Goal: Information Seeking & Learning: Learn about a topic

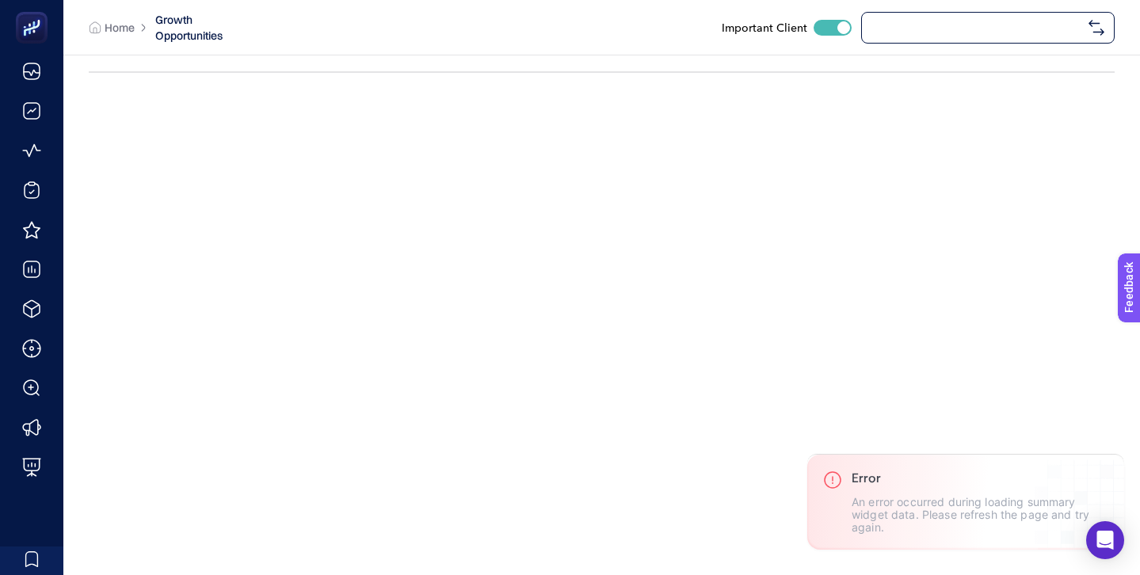
checkbox input "true"
click at [907, 24] on span "[URL][DOMAIN_NAME]" at bounding box center [977, 27] width 211 height 13
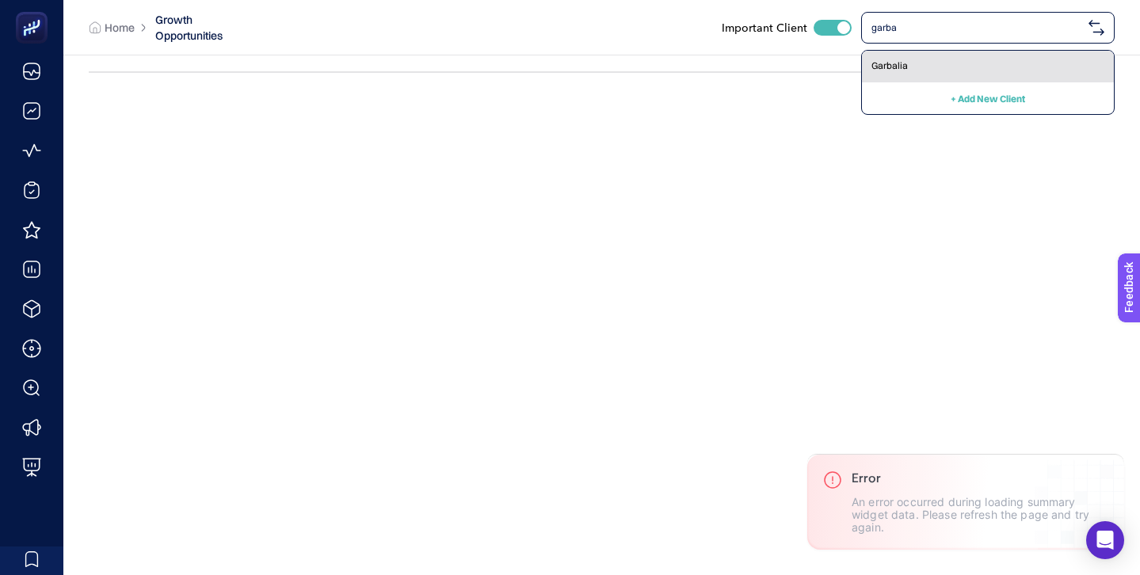
type input "garba"
click at [901, 55] on div "Garbalia" at bounding box center [988, 67] width 252 height 32
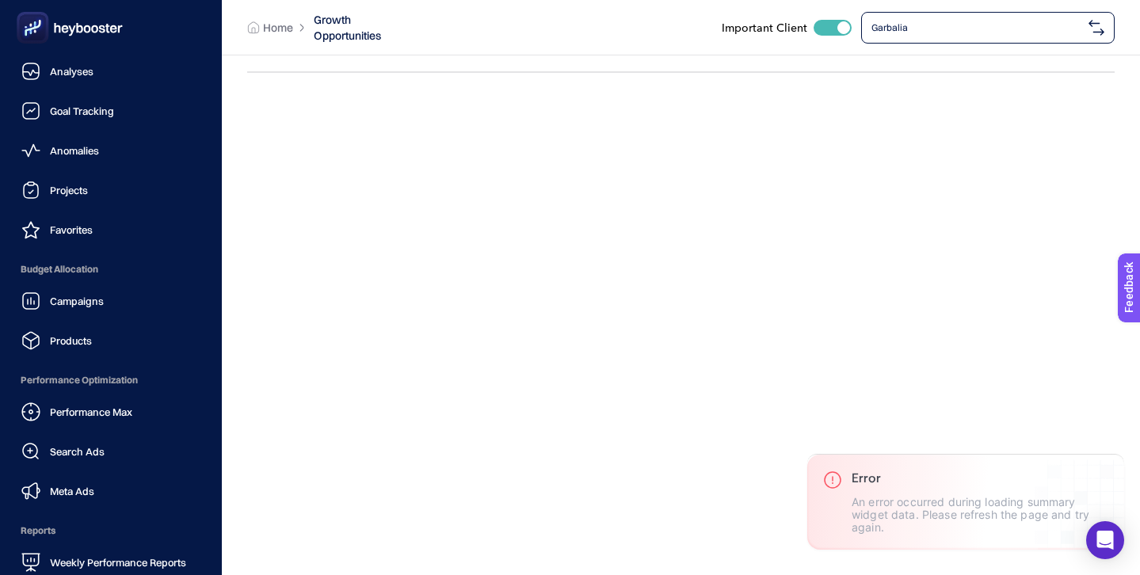
scroll to position [155, 0]
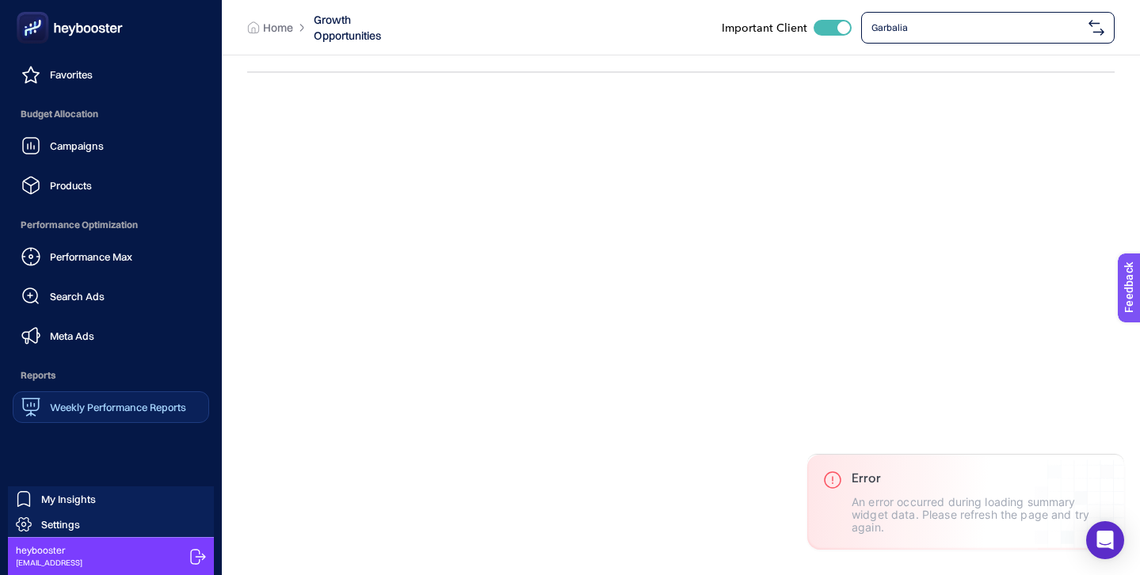
click at [120, 410] on span "Weekly Performance Reports" at bounding box center [118, 407] width 136 height 13
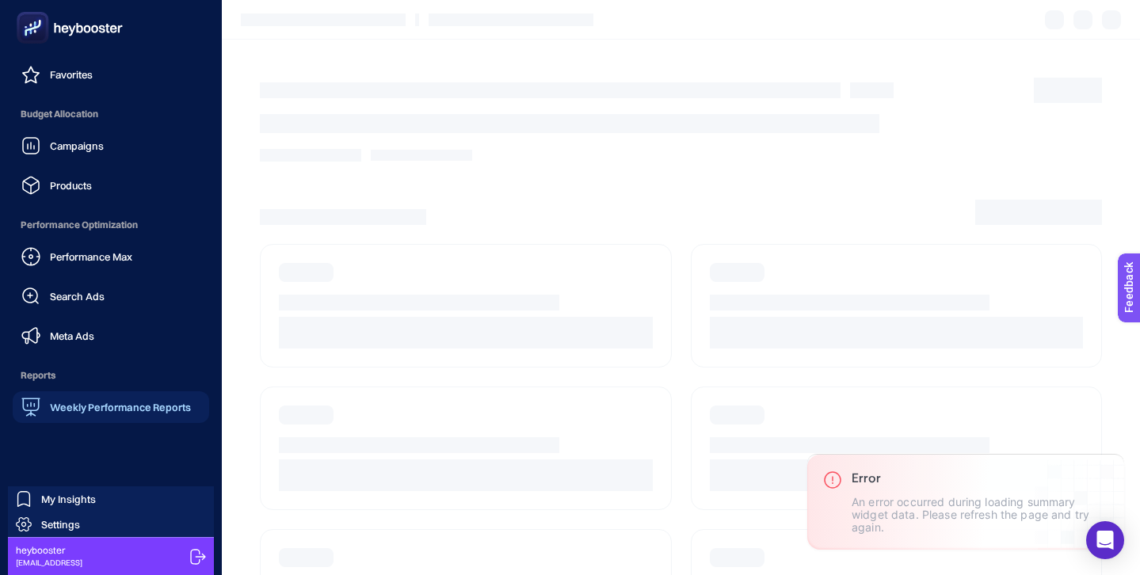
scroll to position [60, 0]
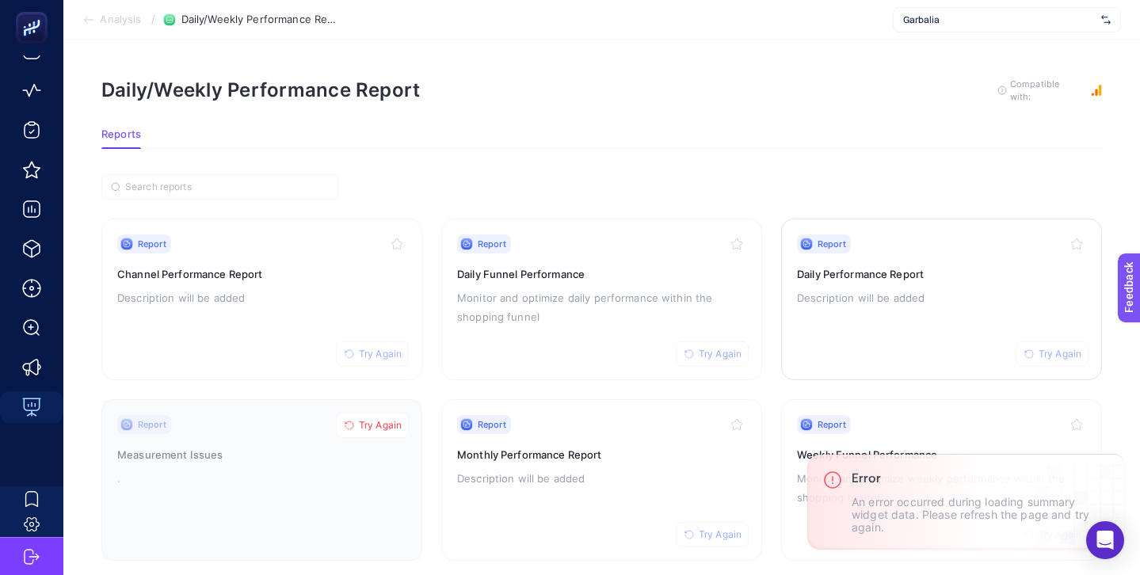
click at [1043, 315] on div "Report Try Again Daily Performance Report Description will be added" at bounding box center [941, 300] width 289 height 130
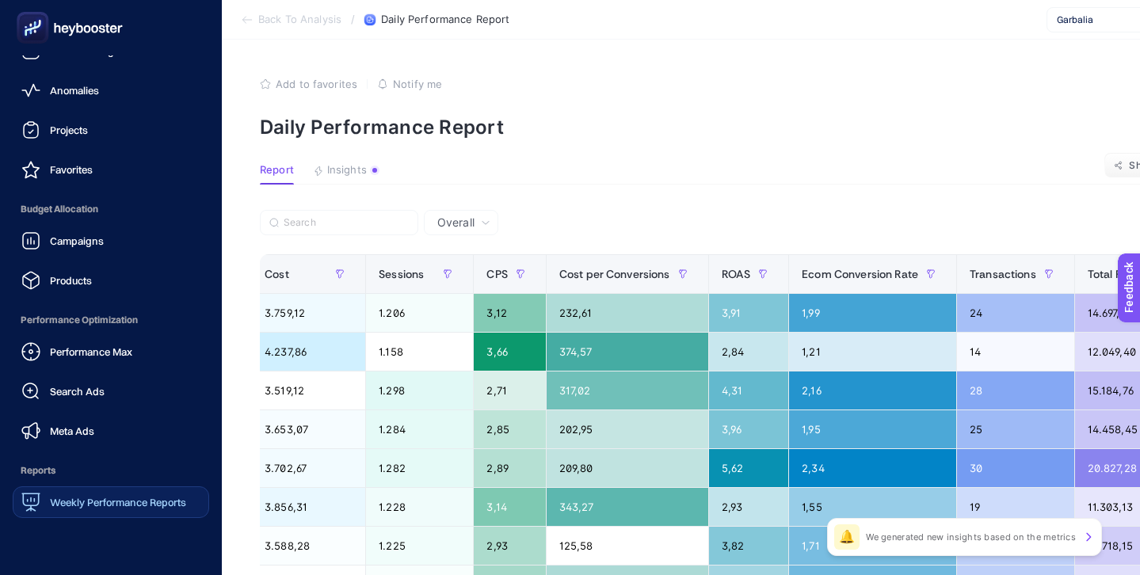
click at [111, 508] on span "Weekly Performance Reports" at bounding box center [118, 502] width 136 height 13
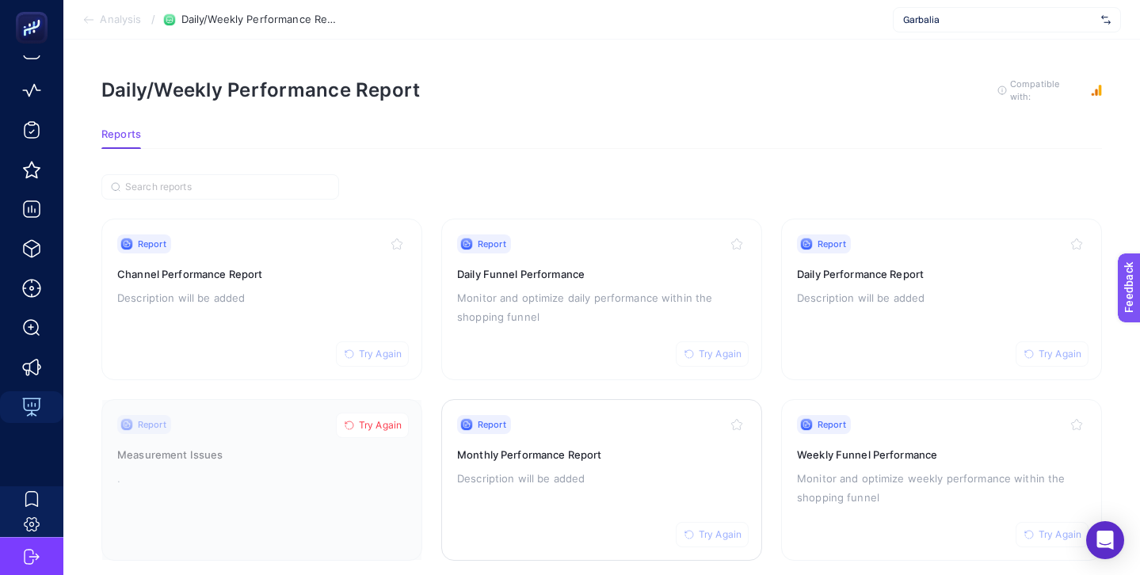
click at [625, 440] on div "Report Try Again Monthly Performance Report Description will be added" at bounding box center [601, 480] width 289 height 130
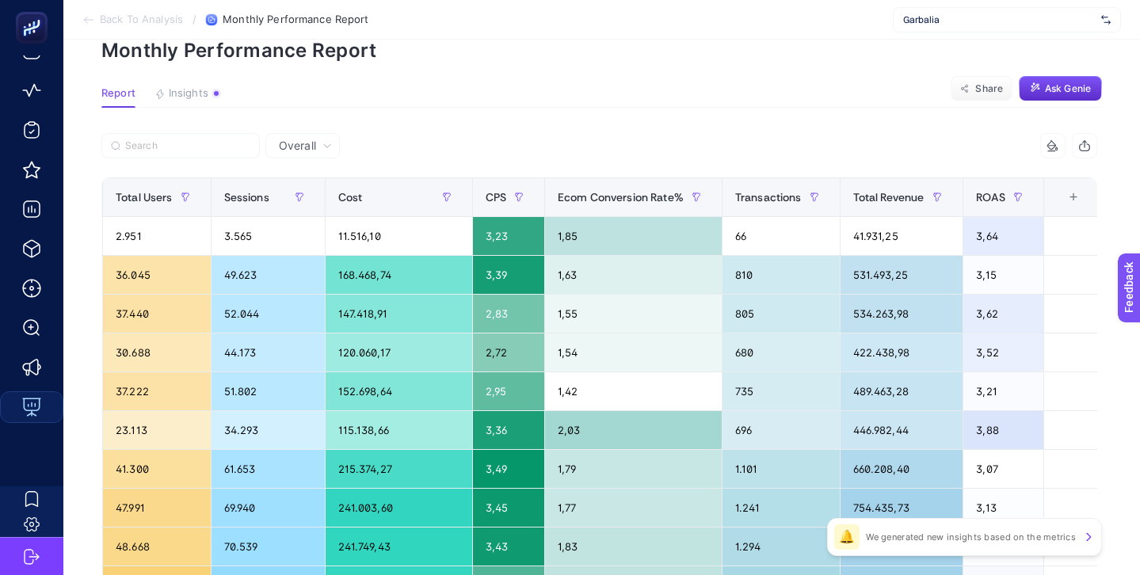
scroll to position [76, 0]
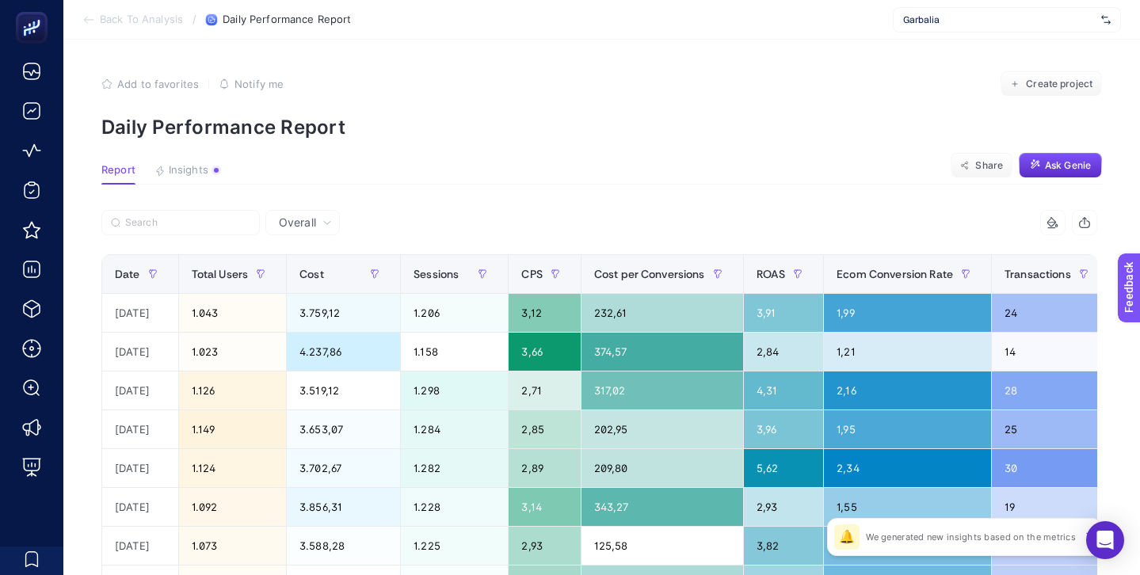
click at [941, 11] on div "Garbalia" at bounding box center [1007, 19] width 228 height 25
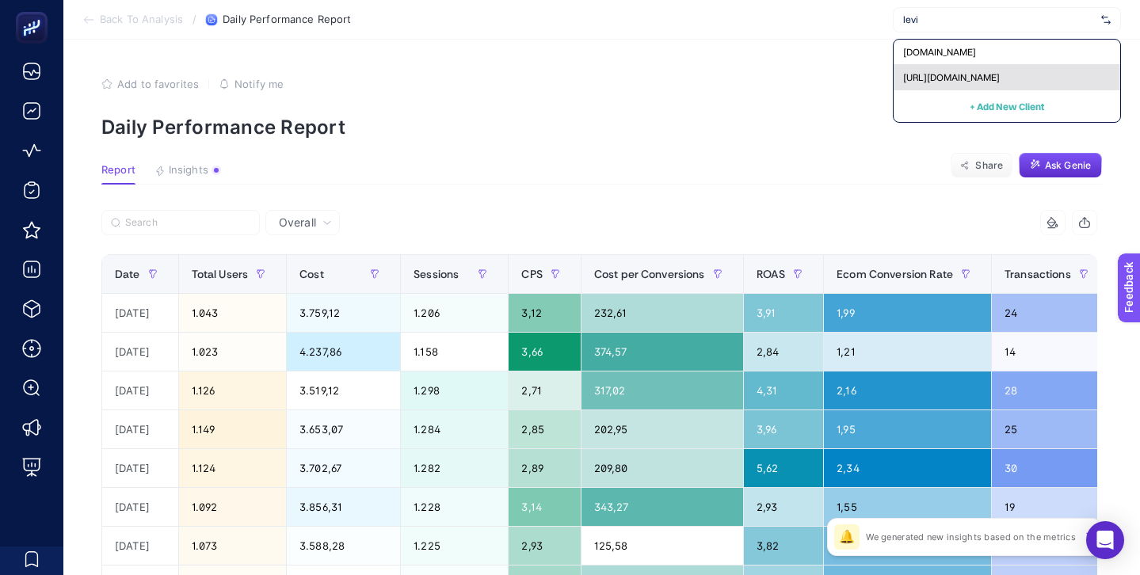
type input "levi"
click at [959, 73] on span "[URL][DOMAIN_NAME]" at bounding box center [951, 77] width 97 height 13
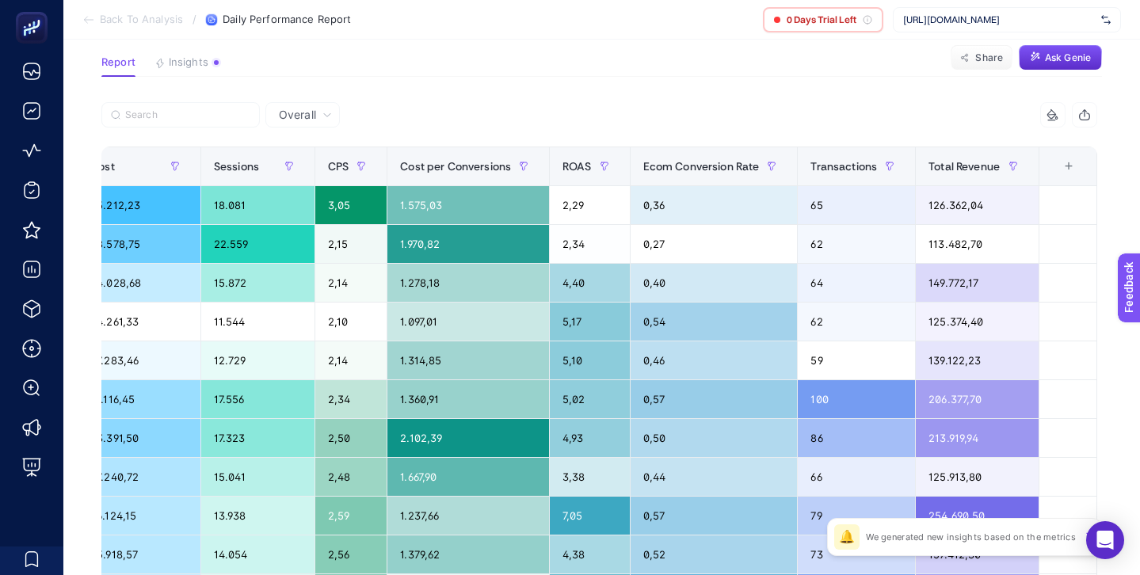
scroll to position [96, 0]
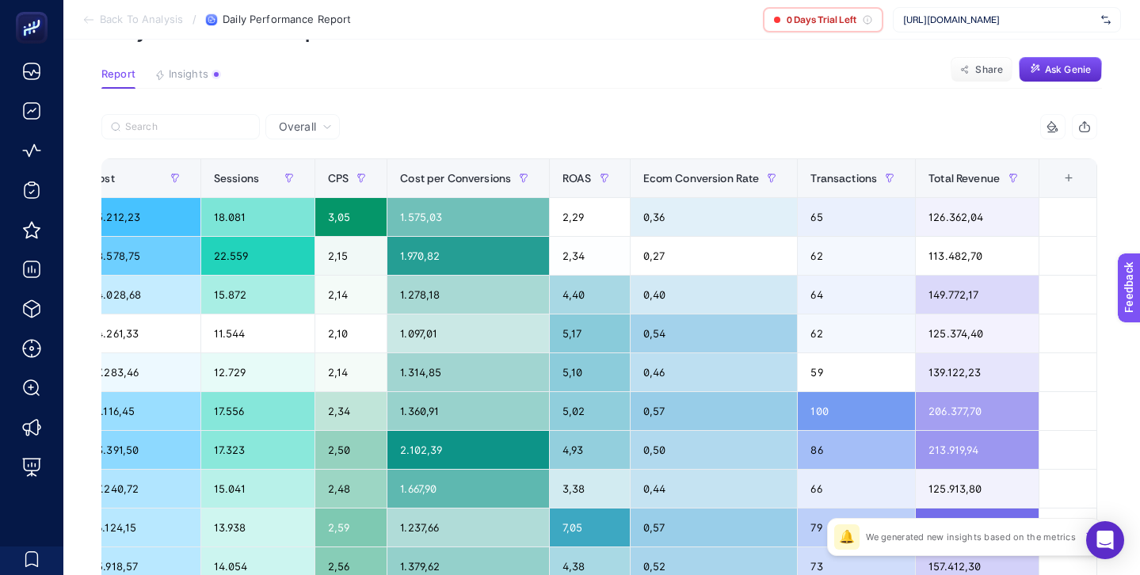
click at [937, 15] on span "[URL][DOMAIN_NAME]" at bounding box center [999, 19] width 192 height 13
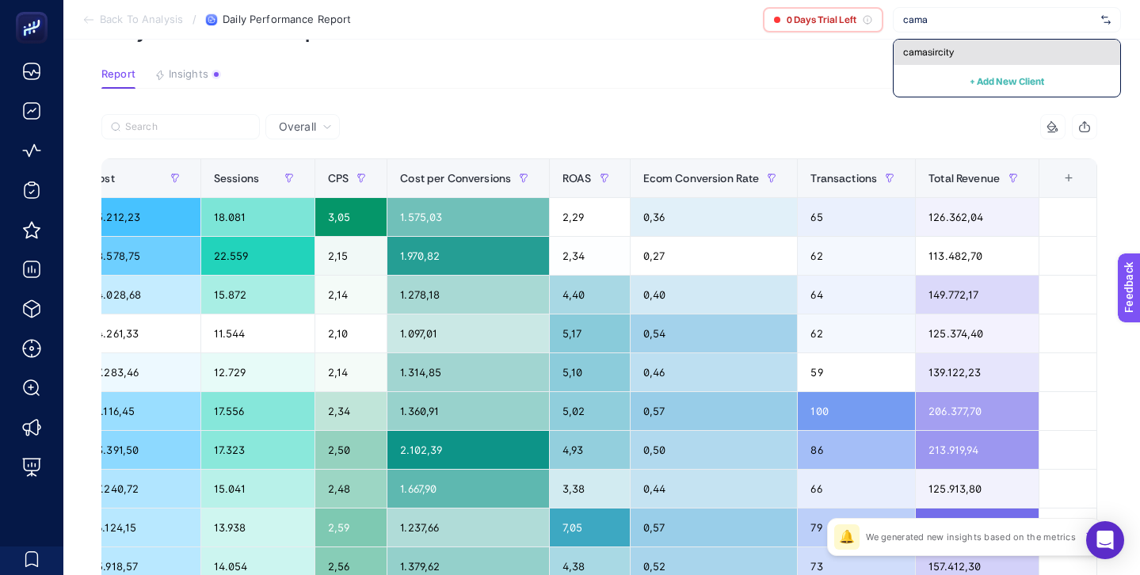
type input "cama"
click at [937, 46] on span "camasircity" at bounding box center [928, 52] width 51 height 13
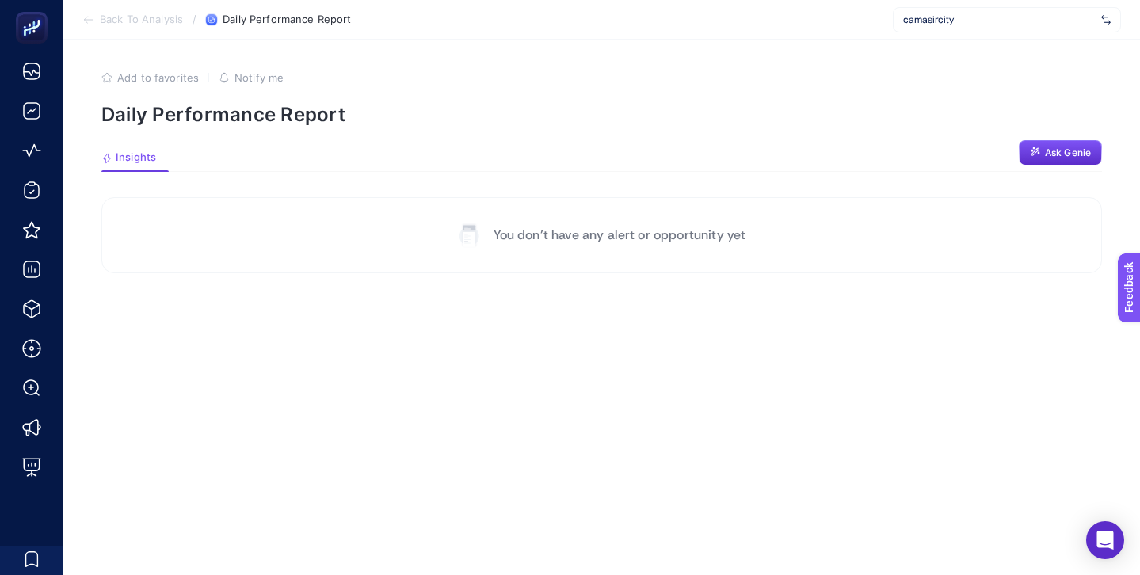
scroll to position [0, 0]
